Goal: Task Accomplishment & Management: Use online tool/utility

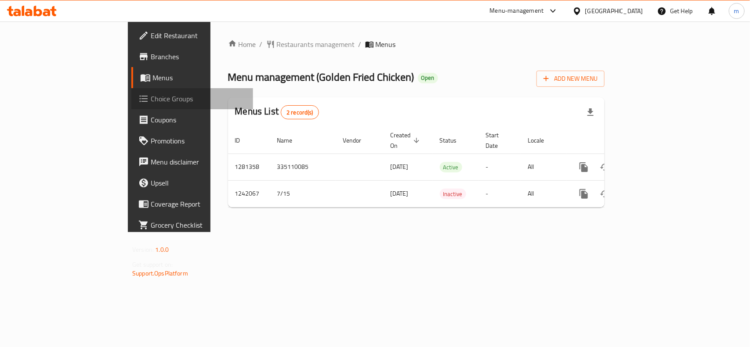
click at [151, 94] on span "Choice Groups" at bounding box center [198, 99] width 95 height 11
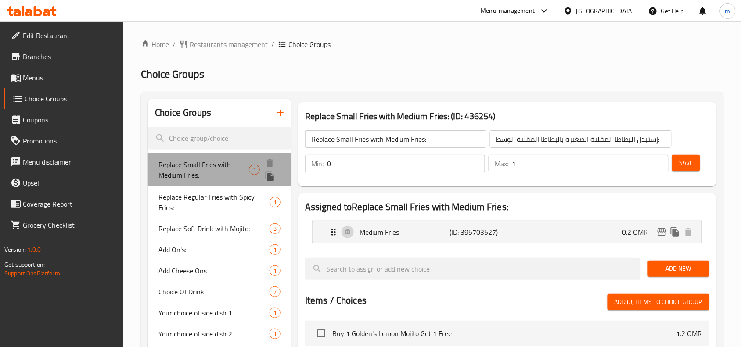
click at [202, 170] on span "Replace Small Fries with Medium Fries:" at bounding box center [204, 169] width 90 height 21
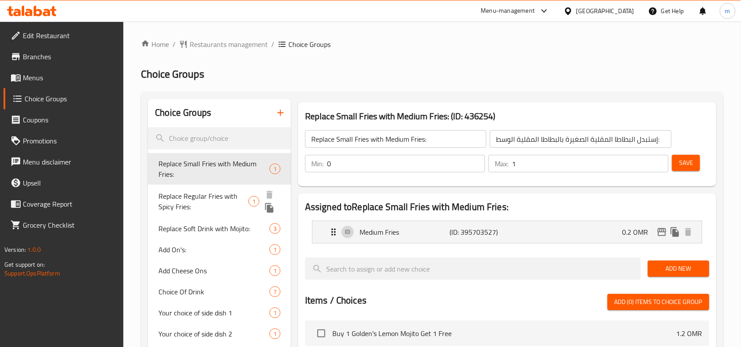
click at [174, 197] on span "Replace Regular Fries with Spicy Fries:" at bounding box center [204, 201] width 90 height 21
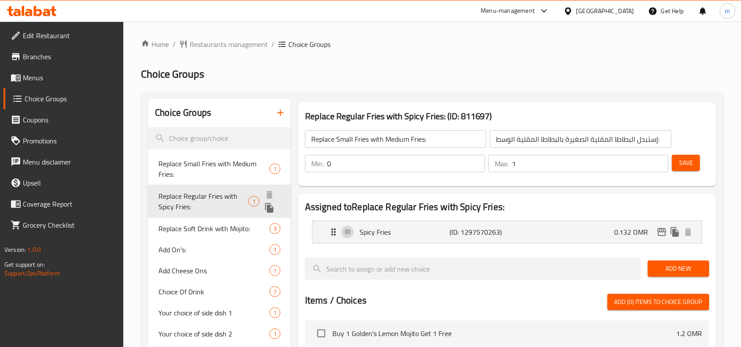
type input "Replace Regular Fries with Spicy Fries:"
type input "استبدال البطاطس المقلية العادية بالبطاطس المقلية الحارة:"
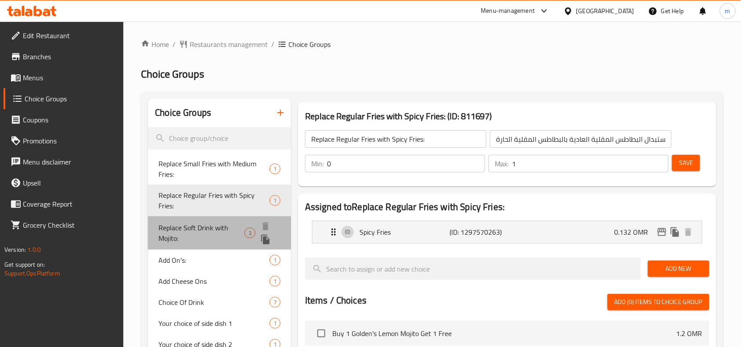
click at [167, 220] on div "Replace Soft Drink with Mojito: 3" at bounding box center [219, 232] width 143 height 33
type input "Replace Soft Drink with Mojito:"
type input "استبدال المشروبات الغازية بالموهيتو:"
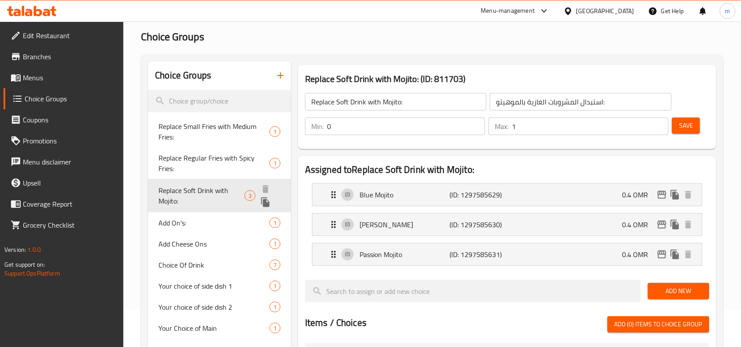
scroll to position [55, 0]
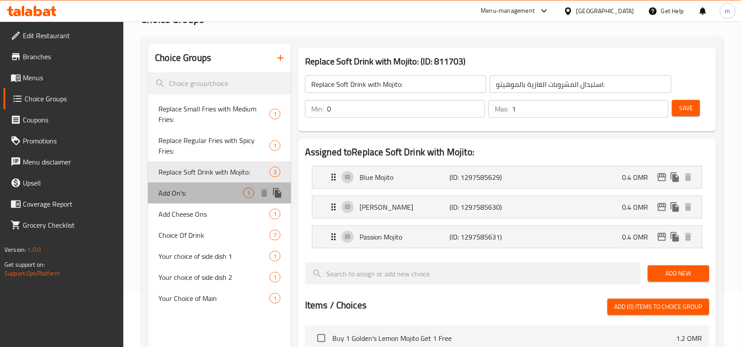
click at [181, 190] on span "Add On's:" at bounding box center [201, 193] width 85 height 11
type input "Add On's:"
type input "الإضافات:"
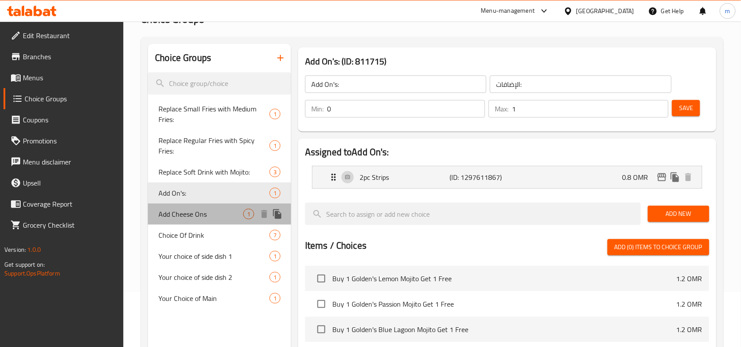
click at [180, 216] on span "Add Cheese Ons" at bounding box center [201, 214] width 85 height 11
type input "Add Cheese Ons"
type input "جبن إضافات"
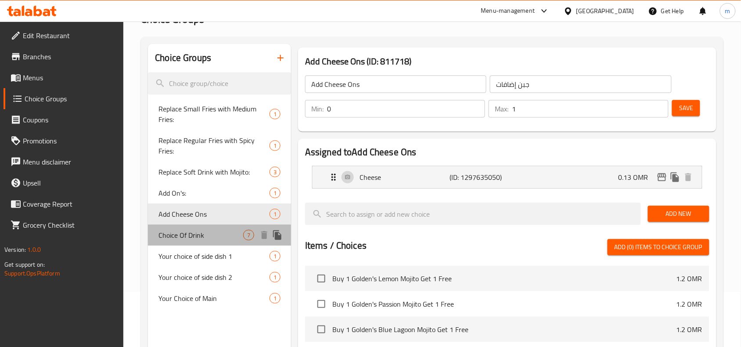
click at [185, 240] on span "Choice Of Drink" at bounding box center [201, 235] width 85 height 11
type input "Choice Of Drink"
type input "اختيار من مشروب"
type input "1"
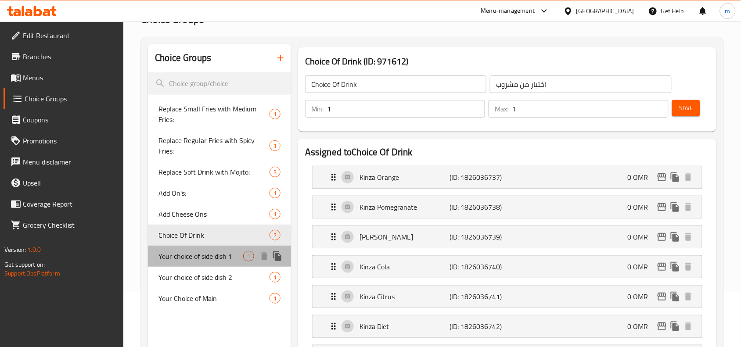
click at [192, 255] on span "Your choice of side dish 1" at bounding box center [201, 256] width 85 height 11
type input "Your choice of side dish 1"
type input "1اختيارك من الطبق الجانبي"
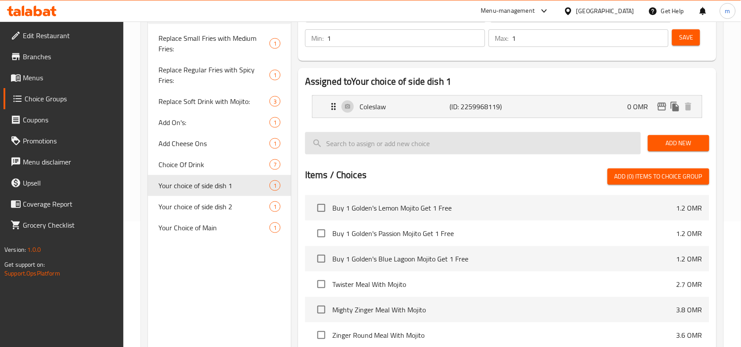
scroll to position [110, 0]
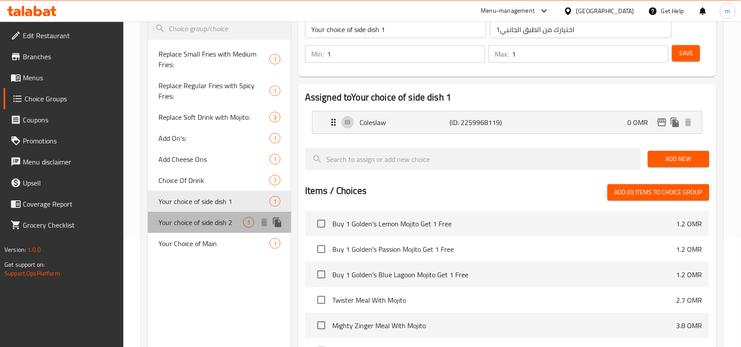
click at [212, 223] on span "Your choice of side dish 2" at bounding box center [201, 222] width 85 height 11
type input "Your choice of side dish 2"
type input "اختيارك من الطبق الجانبي 2"
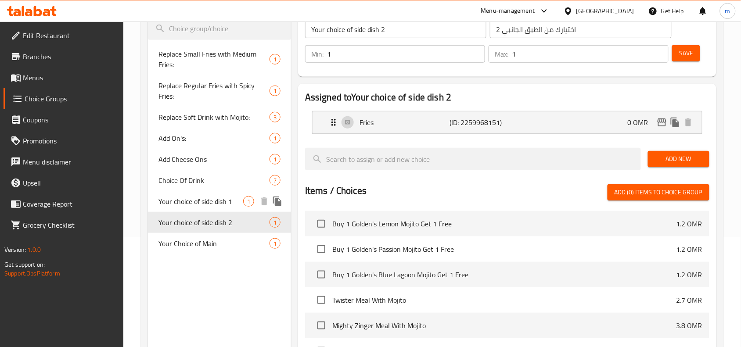
click at [216, 196] on span "Your choice of side dish 1" at bounding box center [201, 201] width 85 height 11
type input "Your choice of side dish 1"
type input "1اختيارك من الطبق الجانبي"
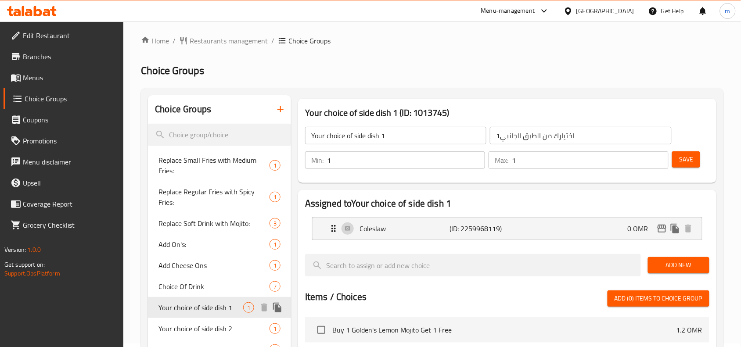
scroll to position [0, 0]
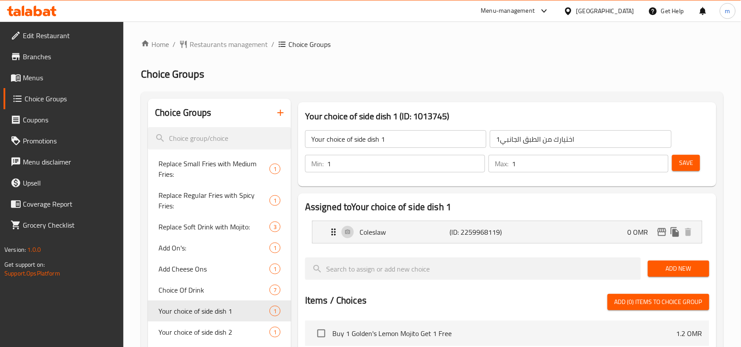
click at [209, 36] on div "Home / Restaurants management / Choice Groups Choice Groups Choice Groups Repla…" at bounding box center [432, 322] width 618 height 601
click at [208, 40] on span "Restaurants management" at bounding box center [229, 44] width 78 height 11
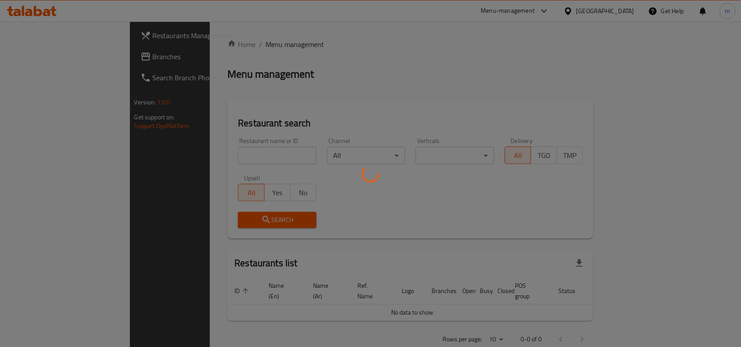
click at [48, 57] on div at bounding box center [370, 173] width 741 height 347
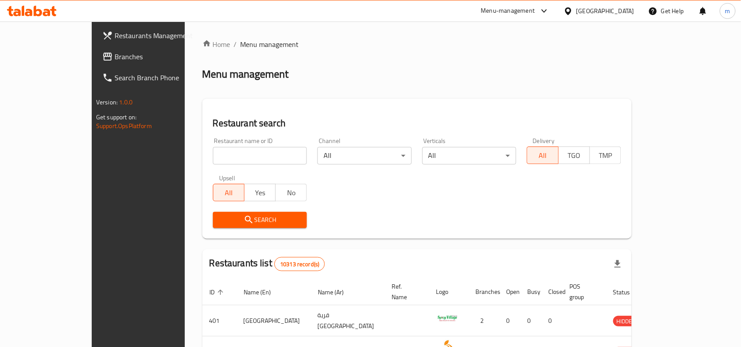
click at [95, 44] on link "Restaurants Management" at bounding box center [155, 35] width 120 height 21
click at [115, 56] on span "Branches" at bounding box center [162, 56] width 94 height 11
